Goal: Find specific page/section: Find specific page/section

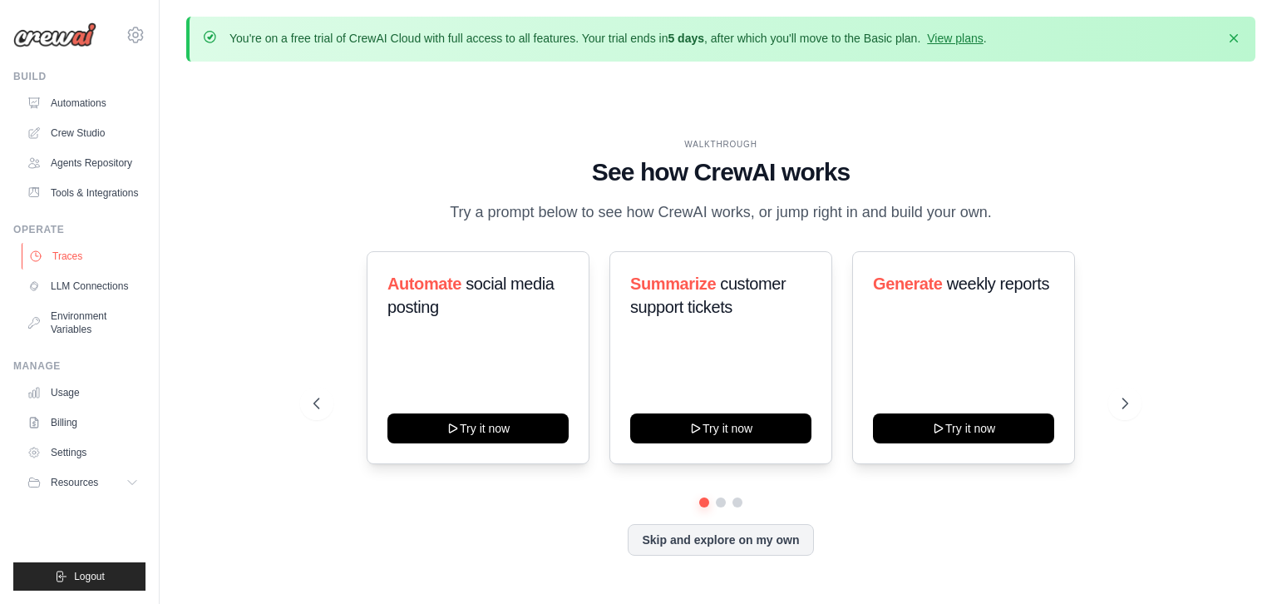
click at [97, 269] on link "Traces" at bounding box center [85, 256] width 126 height 27
click at [323, 141] on div "WALKTHROUGH See how [PERSON_NAME] works Try a prompt below to see how [PERSON_N…" at bounding box center [721, 181] width 816 height 86
click at [104, 264] on link "Traces" at bounding box center [85, 256] width 126 height 27
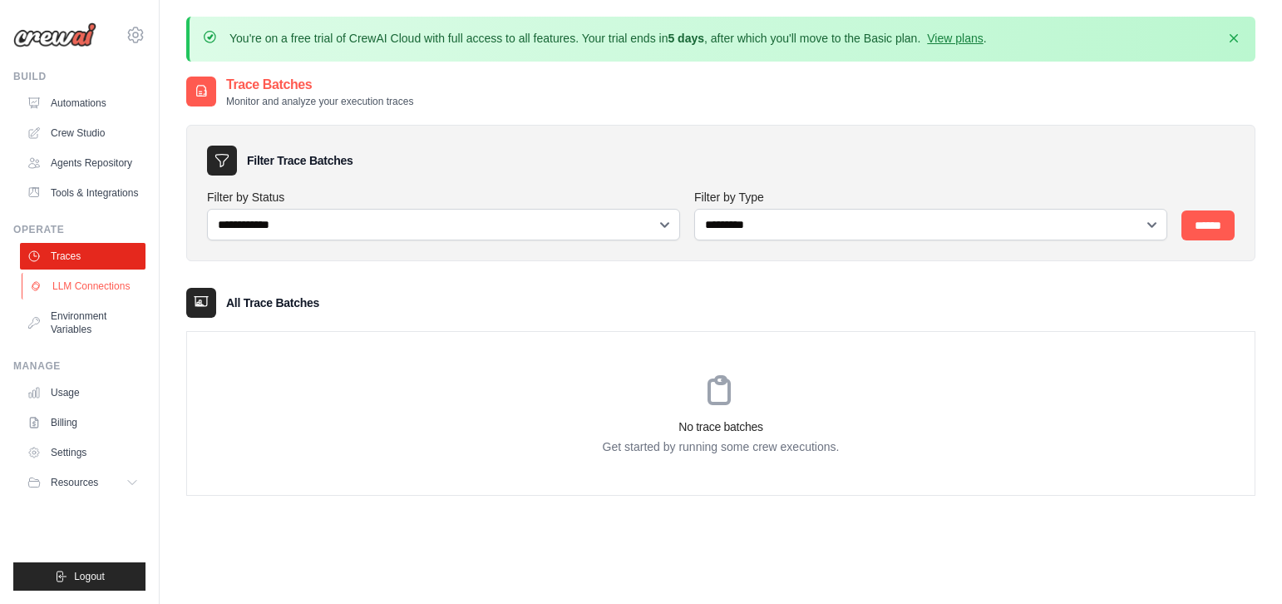
click at [103, 299] on link "LLM Connections" at bounding box center [85, 286] width 126 height 27
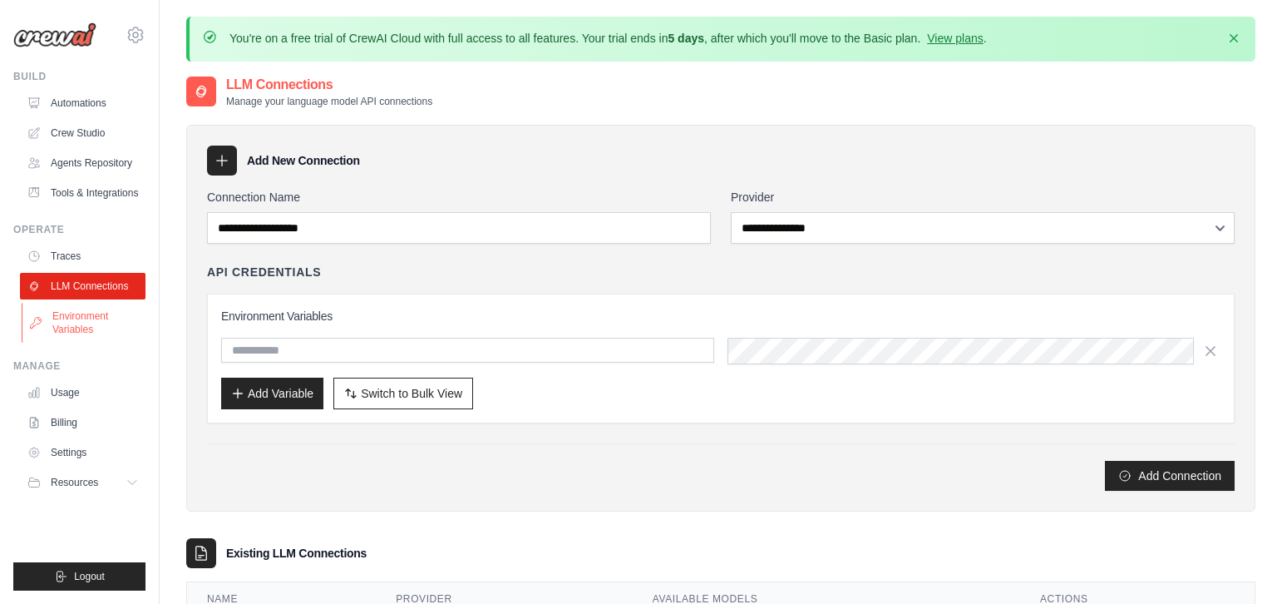
click at [97, 339] on link "Environment Variables" at bounding box center [85, 323] width 126 height 40
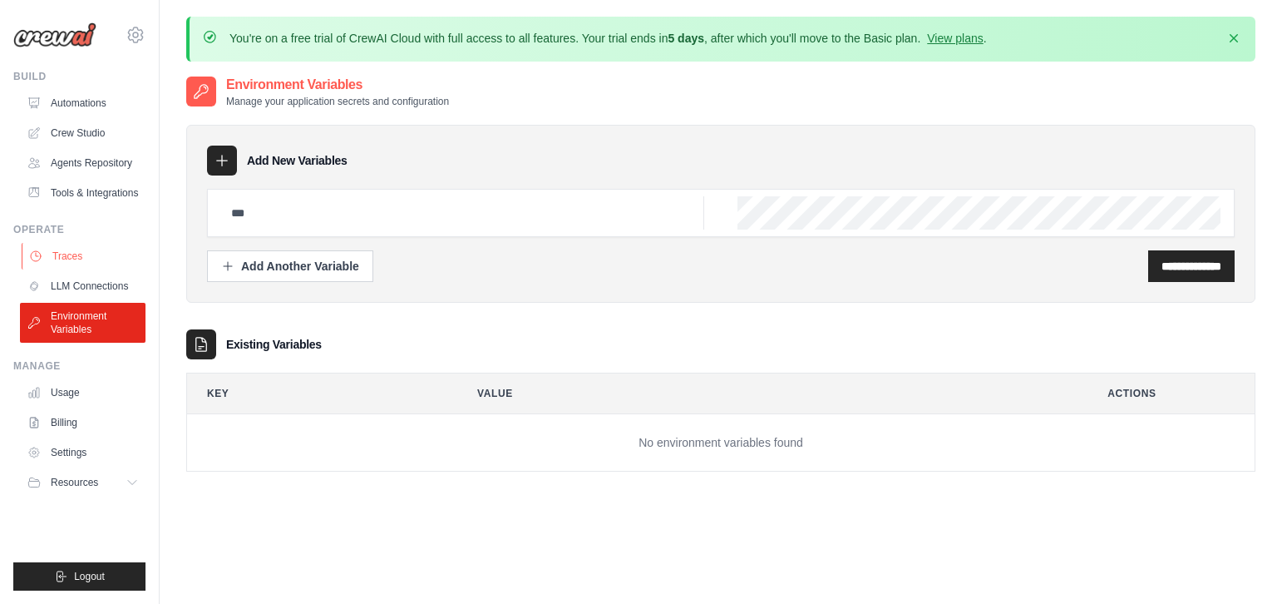
click at [102, 269] on link "Traces" at bounding box center [85, 256] width 126 height 27
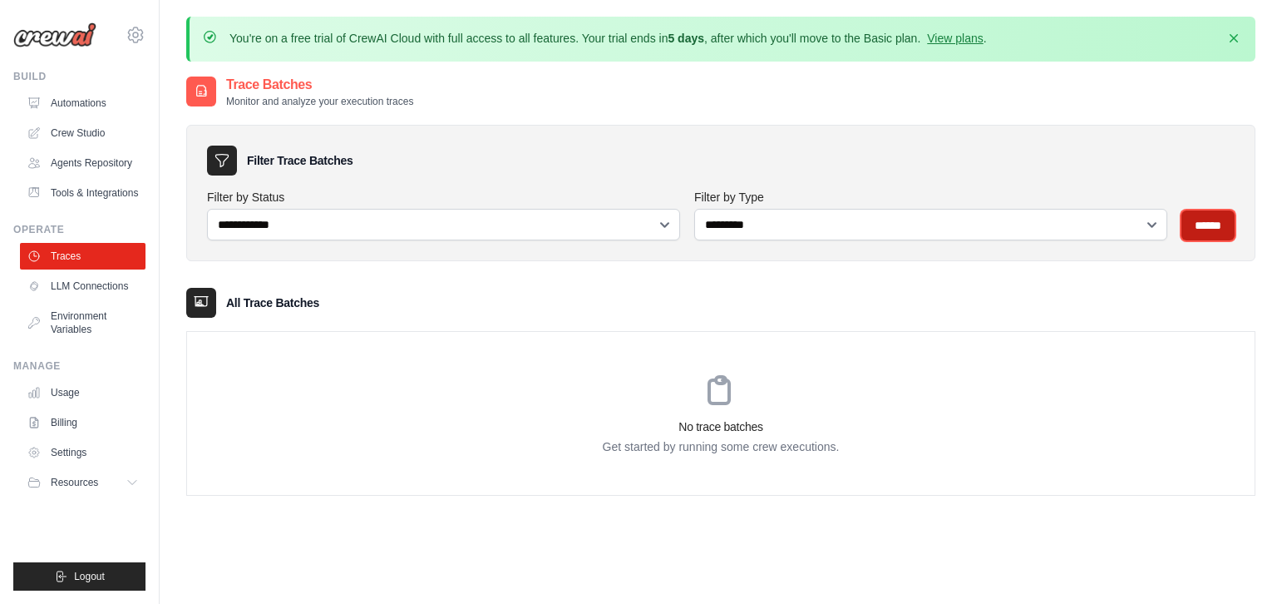
click at [1225, 210] on input "******" at bounding box center [1207, 225] width 53 height 30
click at [1241, 34] on icon "button" at bounding box center [1234, 37] width 17 height 17
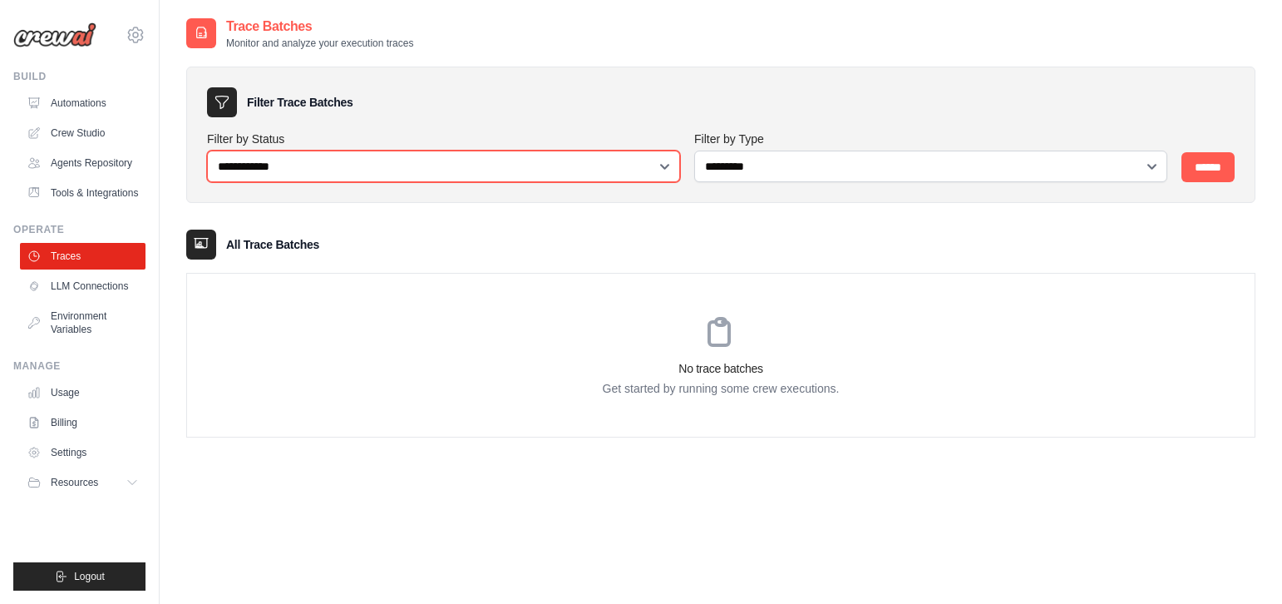
click at [554, 162] on select "**********" at bounding box center [443, 166] width 473 height 32
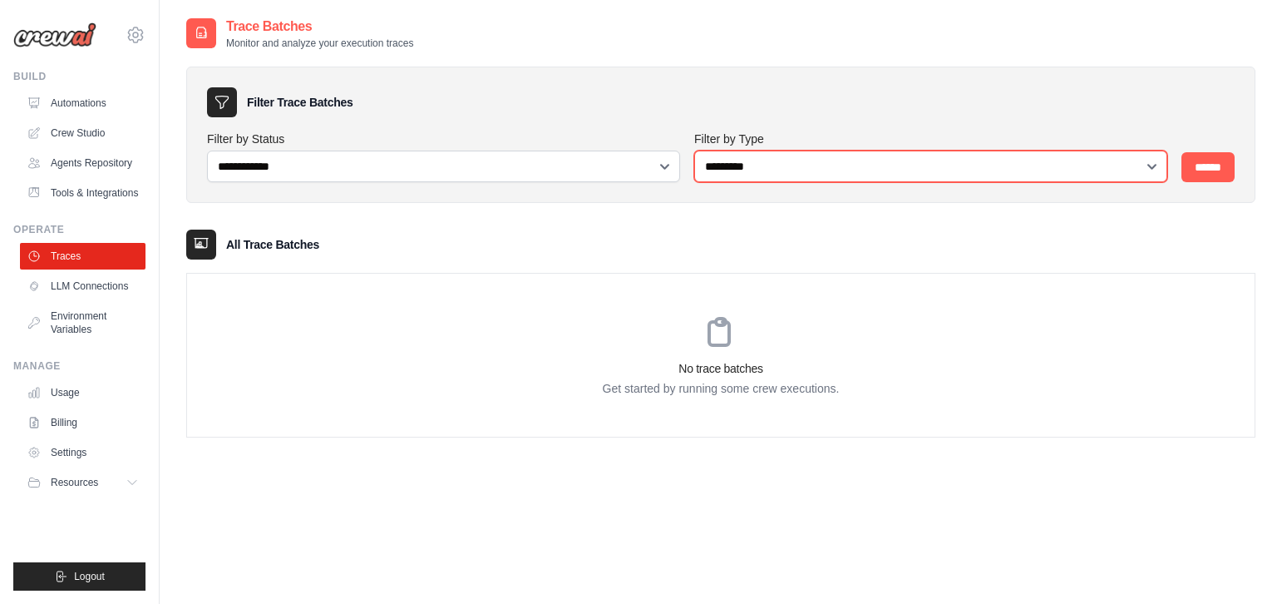
click at [748, 157] on select "**********" at bounding box center [930, 166] width 473 height 32
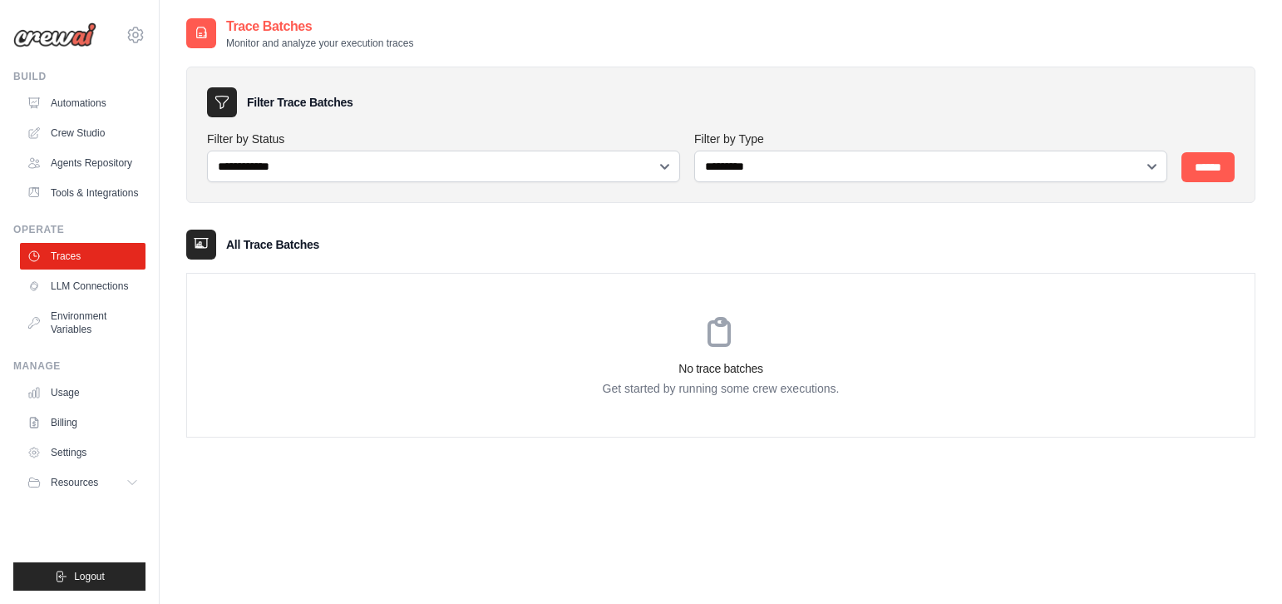
click at [733, 98] on div "Filter Trace Batches" at bounding box center [721, 102] width 1028 height 30
click at [733, 353] on icon at bounding box center [721, 333] width 40 height 40
click at [727, 358] on div "No trace batches Get started by running some crew executions." at bounding box center [721, 355] width 1068 height 163
click at [725, 358] on div "No trace batches Get started by running some crew executions." at bounding box center [721, 355] width 1068 height 163
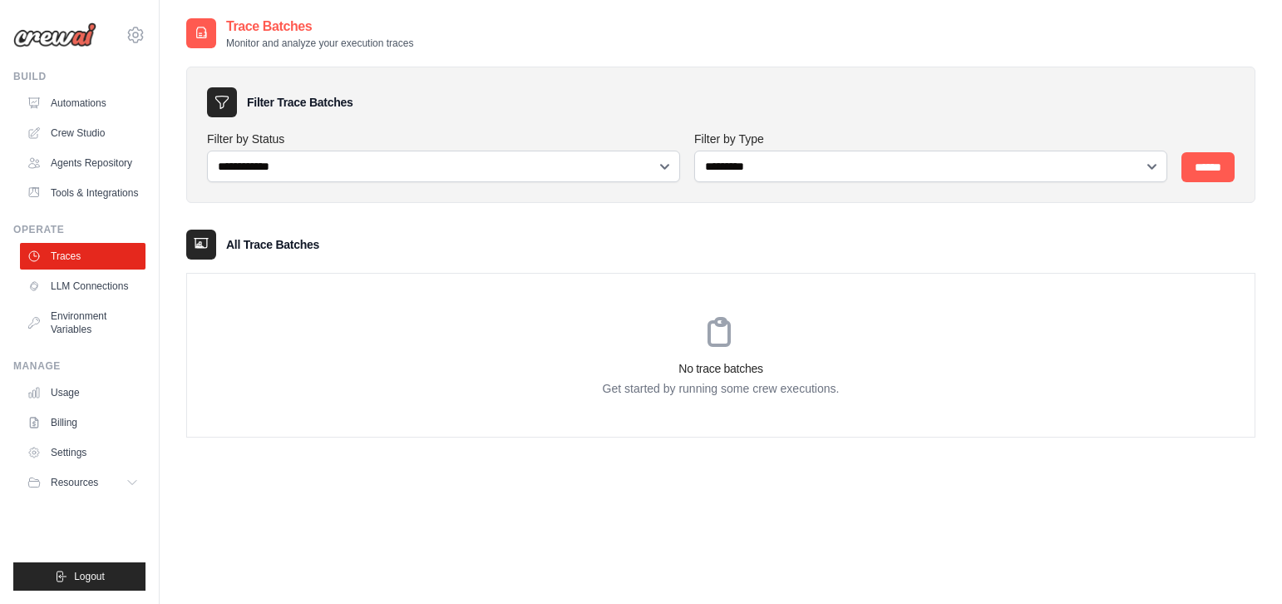
click at [584, 340] on div "No trace batches Get started by running some crew executions." at bounding box center [721, 355] width 1068 height 163
click at [582, 340] on div "No trace batches Get started by running some crew executions." at bounding box center [721, 355] width 1068 height 163
